Goal: Communication & Community: Connect with others

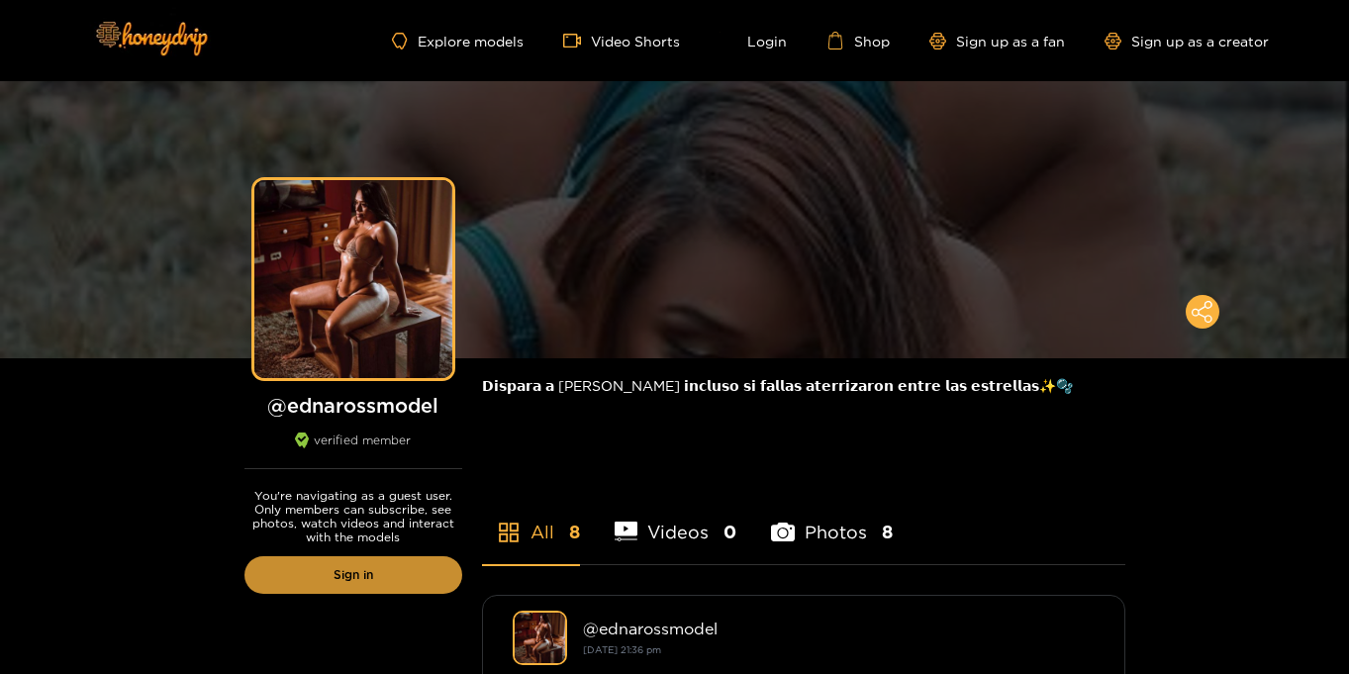
click at [362, 577] on link "Sign in" at bounding box center [353, 575] width 218 height 38
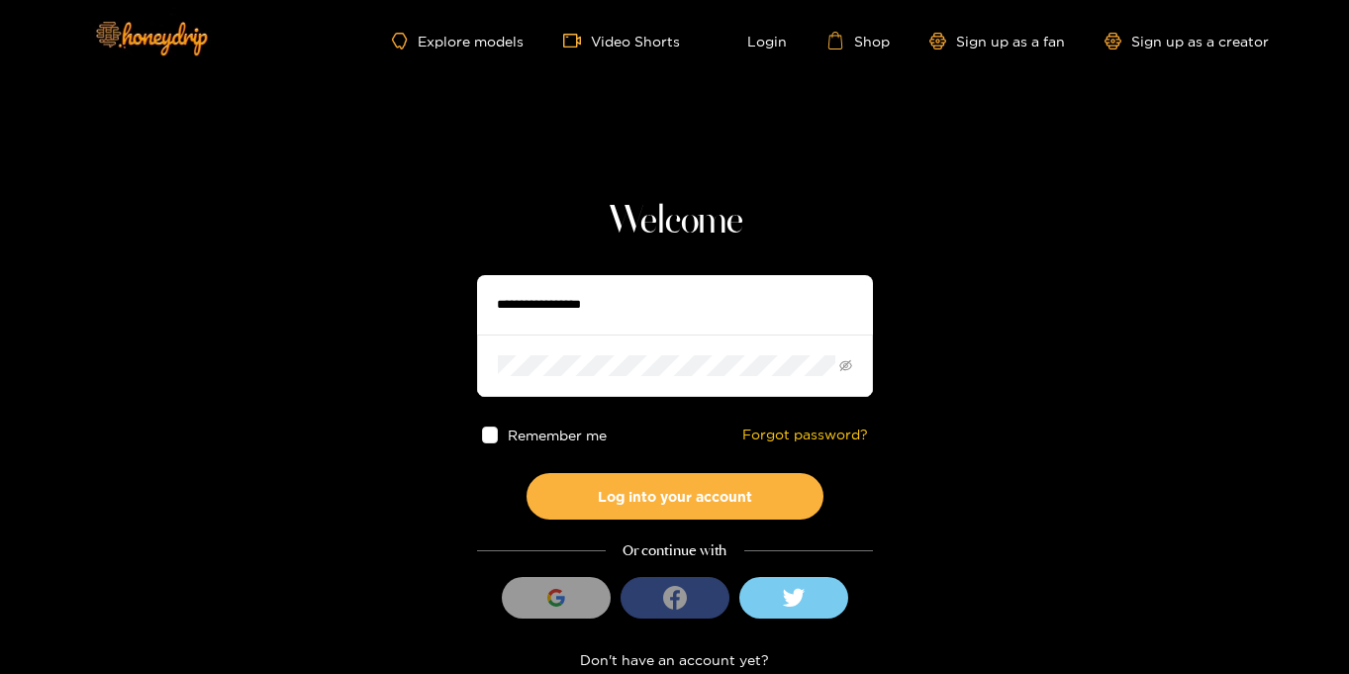
type input "**********"
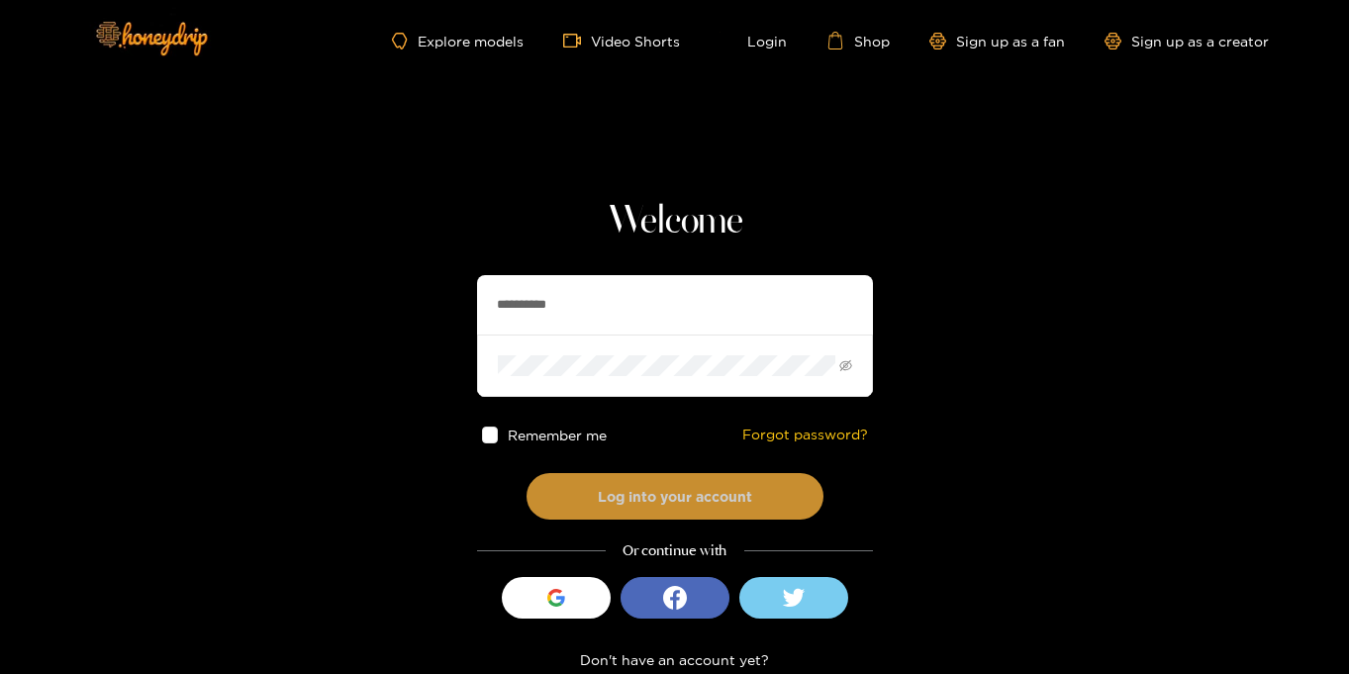
click at [634, 504] on button "Log into your account" at bounding box center [674, 496] width 297 height 47
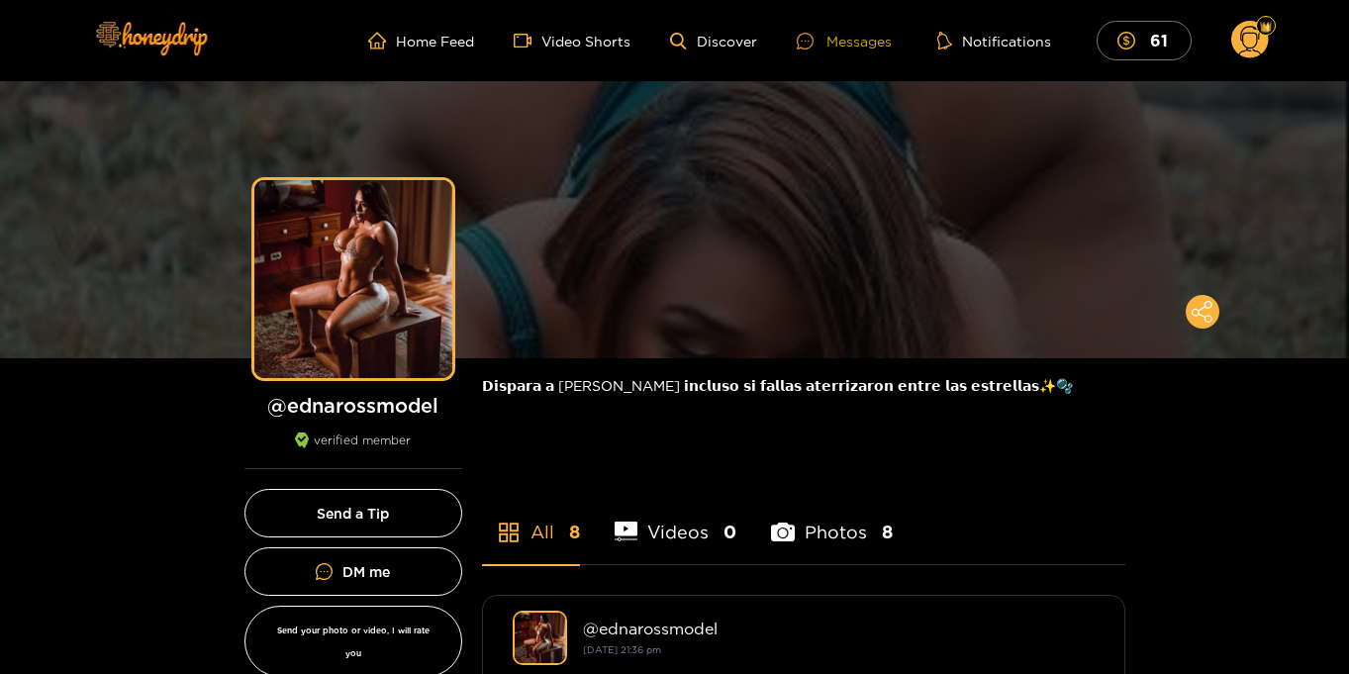
click at [863, 31] on div "Messages" at bounding box center [843, 41] width 95 height 23
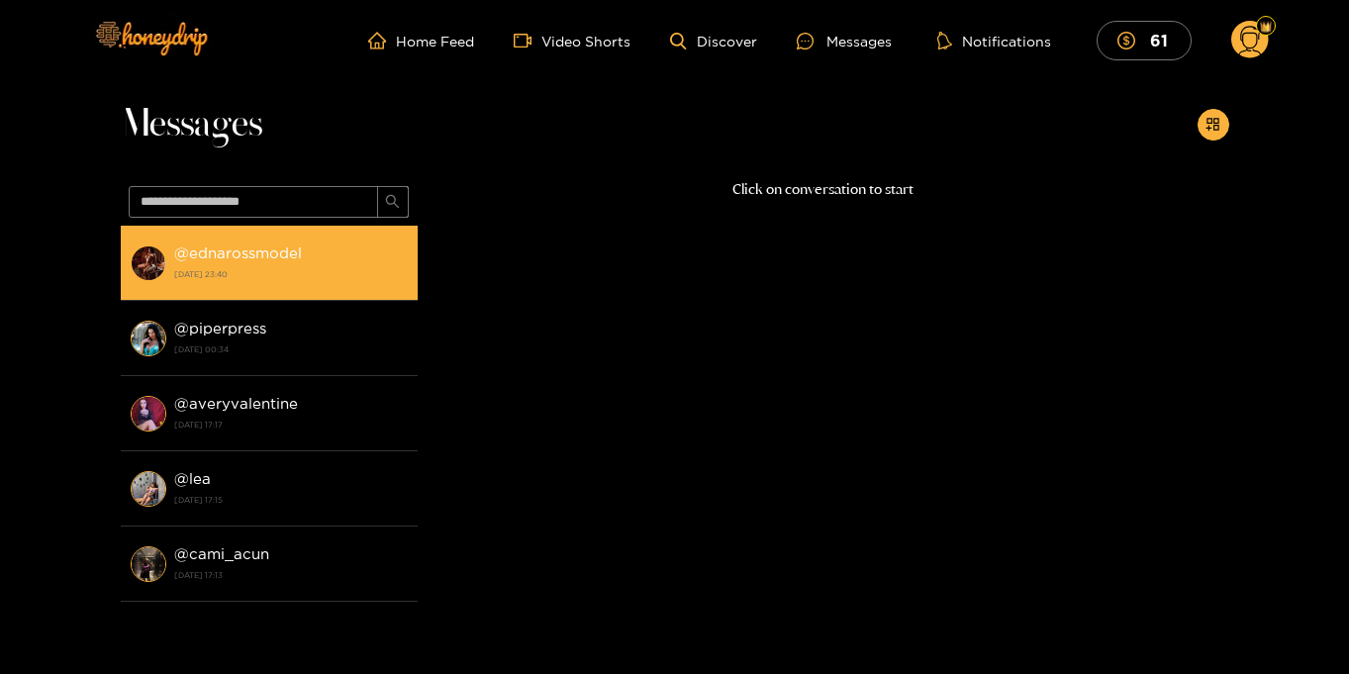
click at [253, 281] on strong "27 August 2025 23:40" at bounding box center [290, 274] width 233 height 18
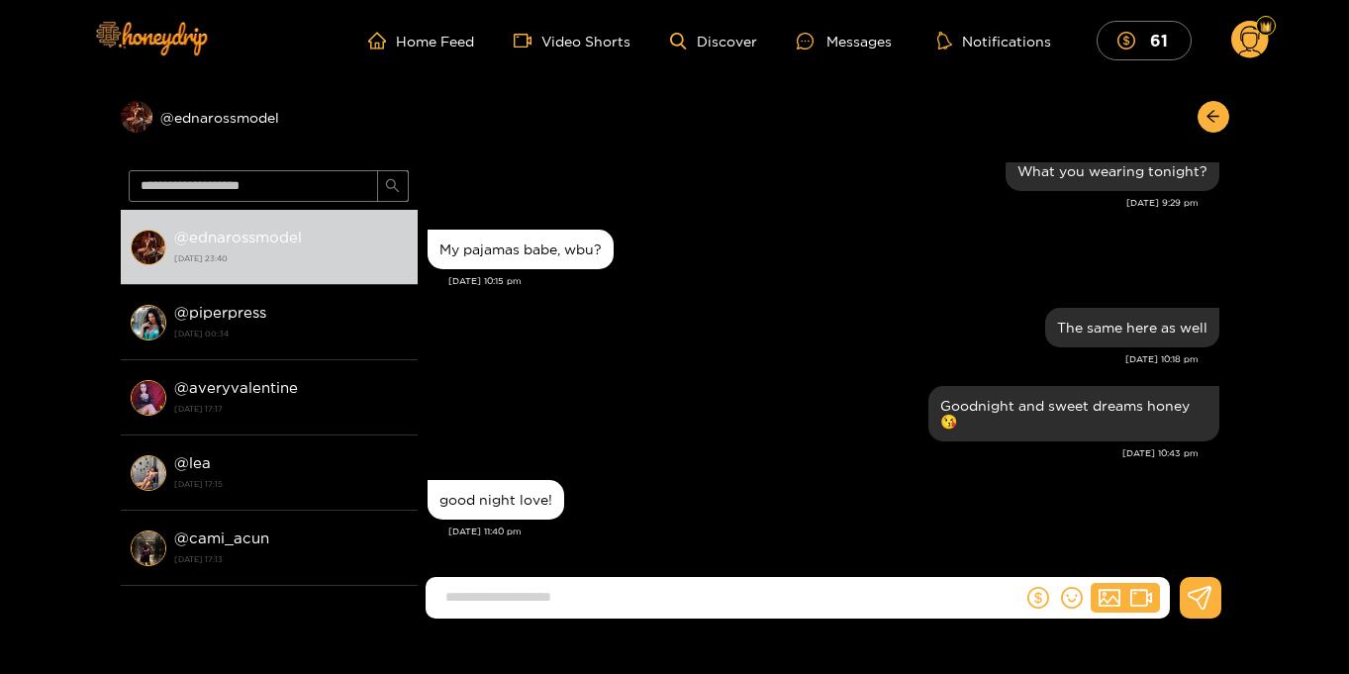
scroll to position [1842, 0]
type input "**********"
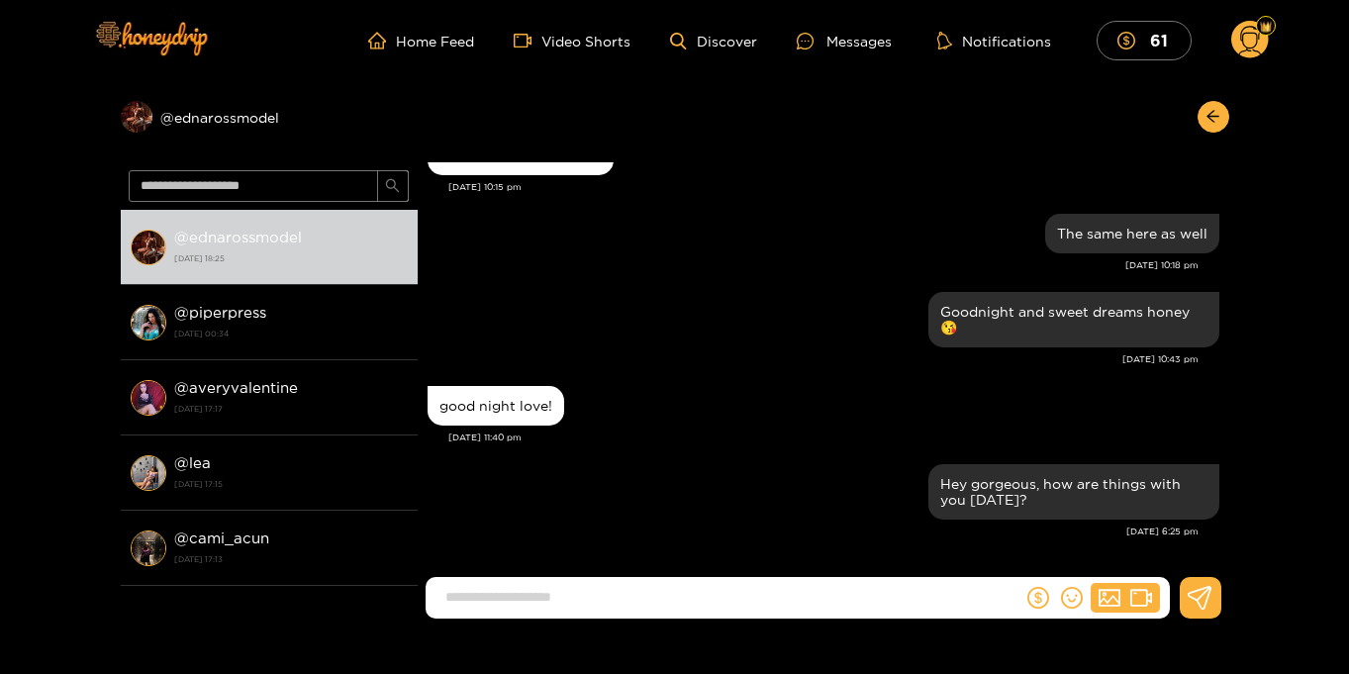
scroll to position [2, 0]
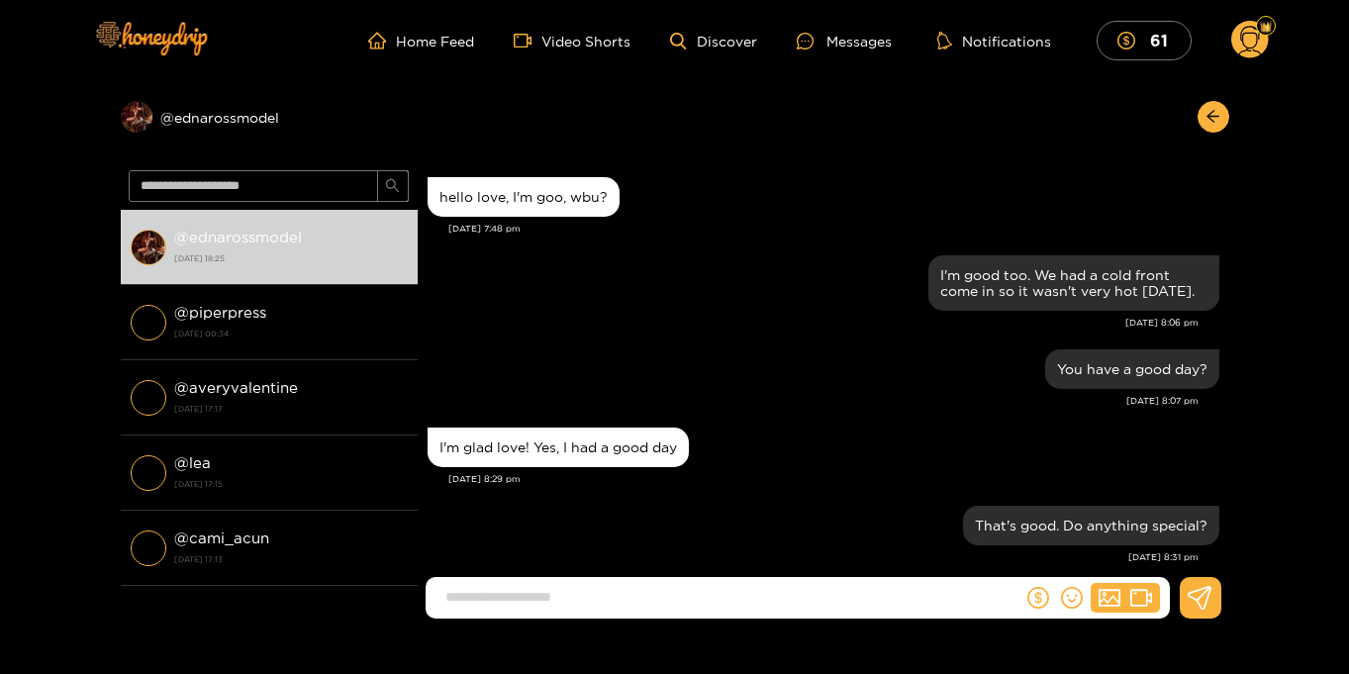
scroll to position [1858, 0]
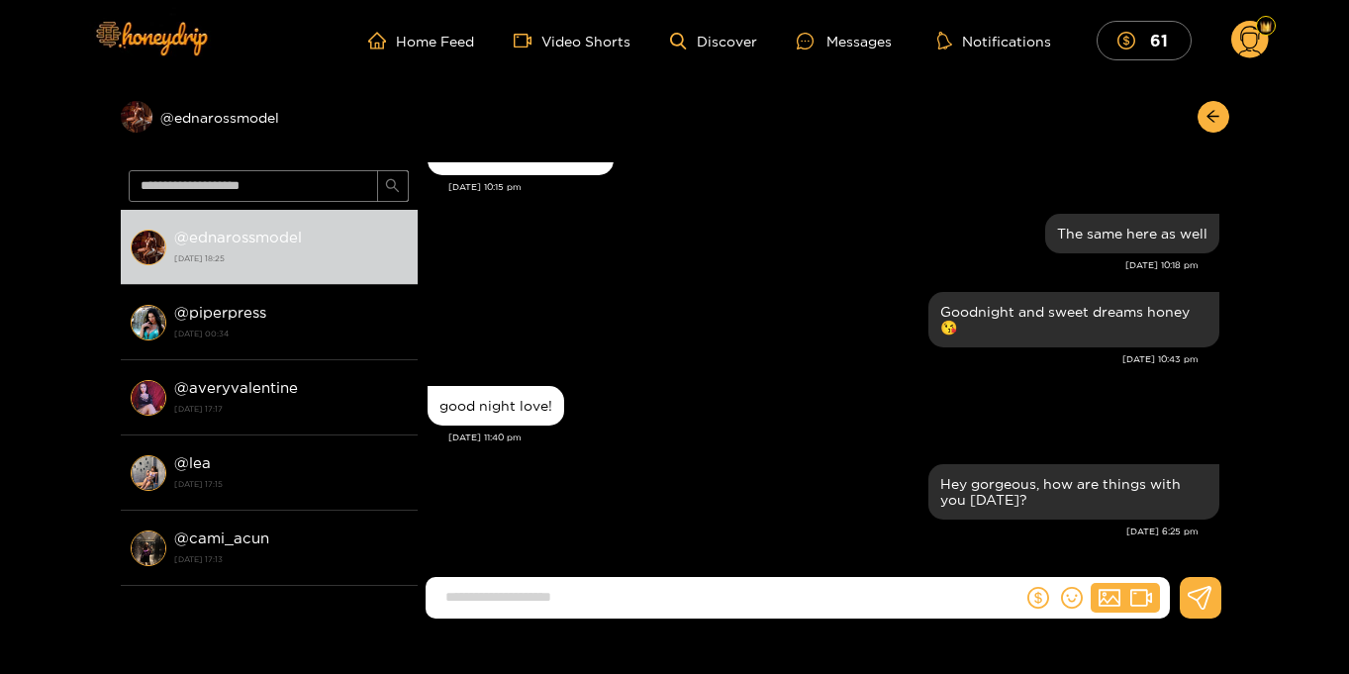
click at [1245, 40] on circle at bounding box center [1250, 40] width 38 height 38
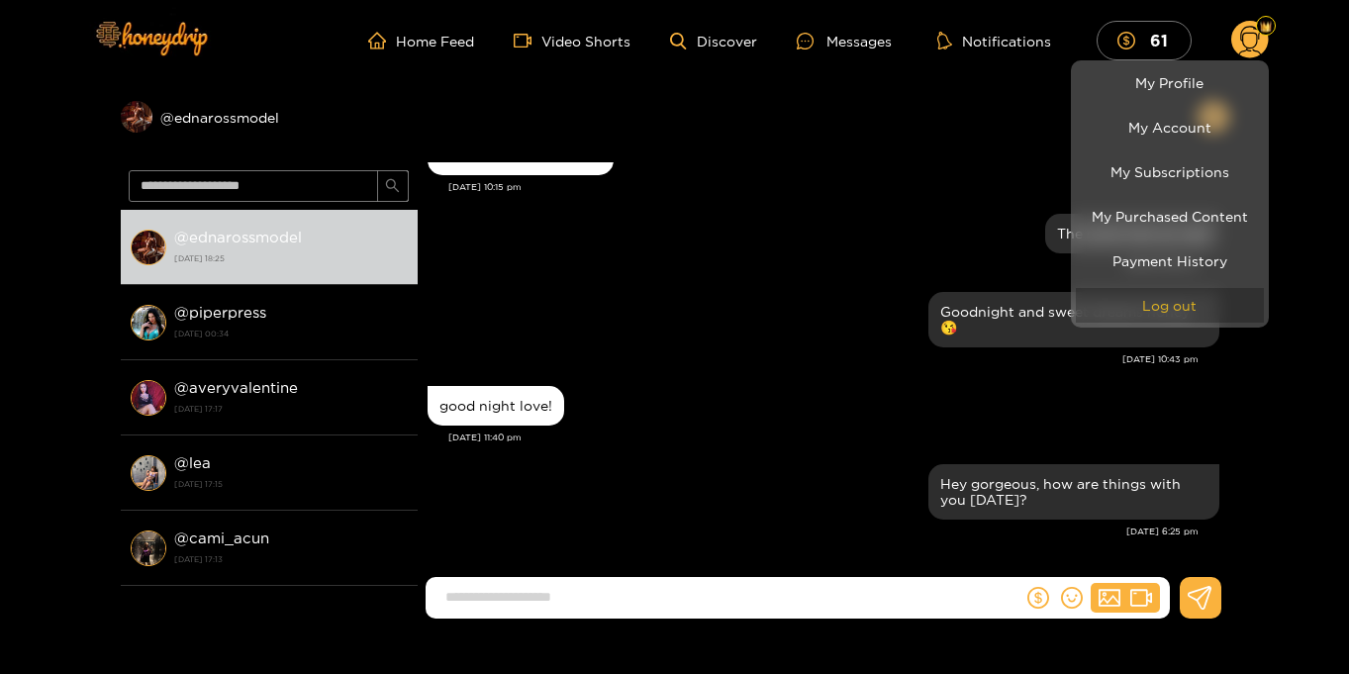
click at [1167, 318] on button "Log out" at bounding box center [1169, 305] width 188 height 35
